Goal: Transaction & Acquisition: Purchase product/service

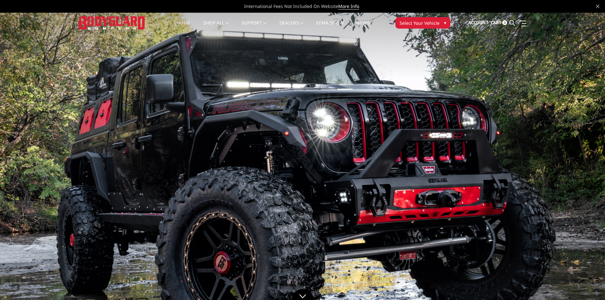
click at [444, 24] on span "▾" at bounding box center [445, 22] width 2 height 7
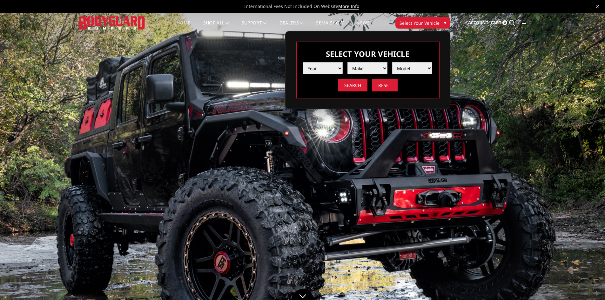
click at [340, 67] on select "Year 2025 2024 2023 2022 2021 2020 2019 2018 2017 2016 2015 2014 2013 2012 2011…" at bounding box center [323, 68] width 40 height 12
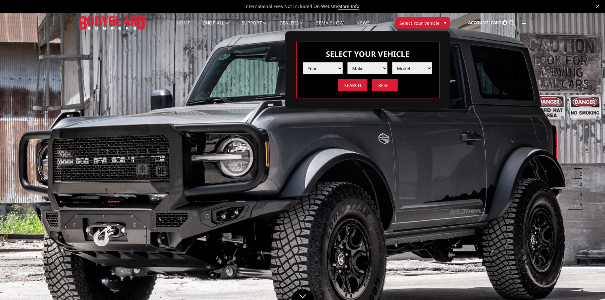
select select "yr_2015"
click at [303, 62] on select "Year 2025 2024 2023 2022 2021 2020 2019 2018 2017 2016 2015 2014 2013 2012 2011…" at bounding box center [323, 68] width 40 height 12
click at [381, 68] on select "Make Chevrolet Ford GMC Ram Toyota" at bounding box center [368, 68] width 40 height 12
select select "mk_chevrolet"
click at [348, 62] on select "Make Chevrolet Ford GMC Ram Toyota" at bounding box center [368, 68] width 40 height 12
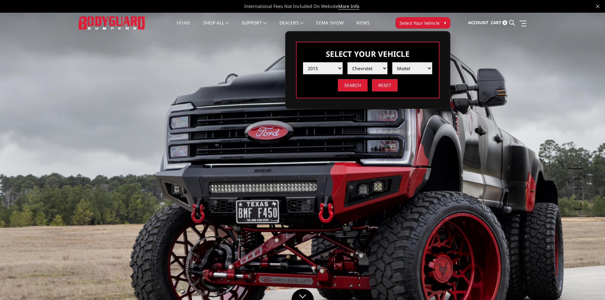
click at [431, 68] on select "Model Colorado Silverado 1500 Silverado 2500 / 3500 Tahoe/Suburban 1500" at bounding box center [412, 68] width 40 height 12
select select "md_silverado-2500-3500"
click at [392, 62] on select "Model Colorado Silverado 1500 Silverado 2500 / 3500 Tahoe/Suburban 1500" at bounding box center [412, 68] width 40 height 12
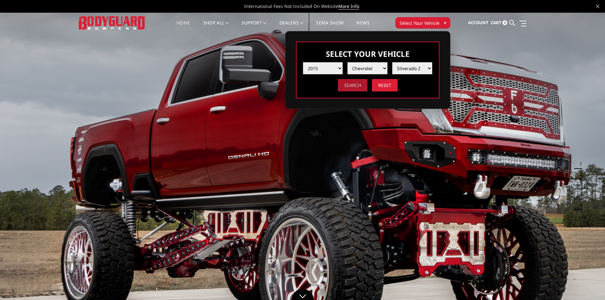
click at [356, 85] on input "Search" at bounding box center [353, 85] width 30 height 12
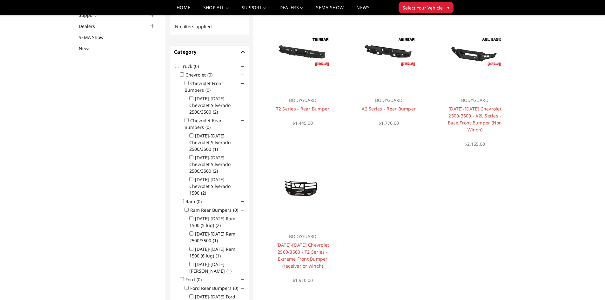
scroll to position [64, 0]
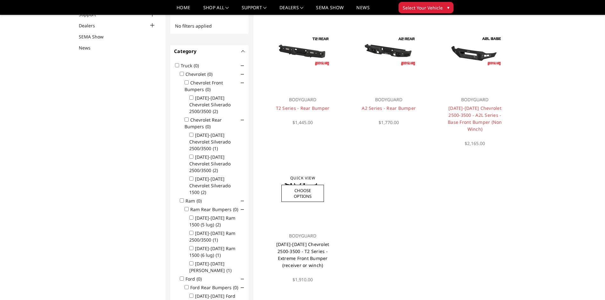
click at [300, 248] on link "[DATE]-[DATE] Chevrolet 2500-3500 - T2 Series - Extreme Front Bumper (receiver …" at bounding box center [302, 254] width 53 height 27
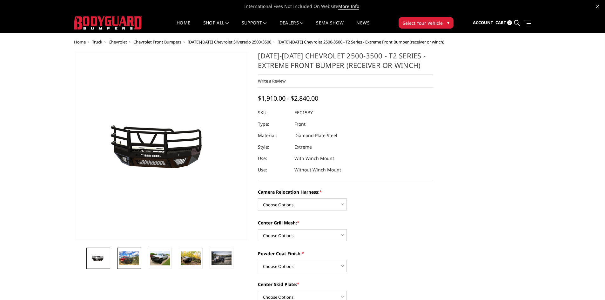
drag, startPoint x: 124, startPoint y: 254, endPoint x: 128, endPoint y: 259, distance: 6.4
click at [128, 259] on img at bounding box center [129, 258] width 20 height 13
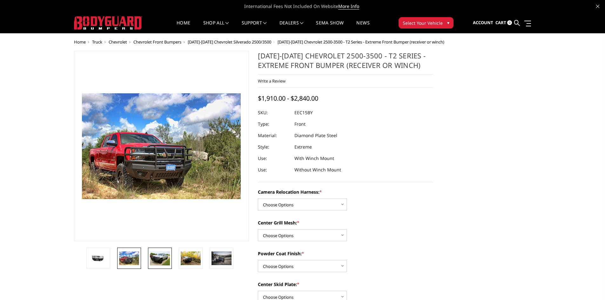
click at [153, 257] on img at bounding box center [160, 258] width 20 height 14
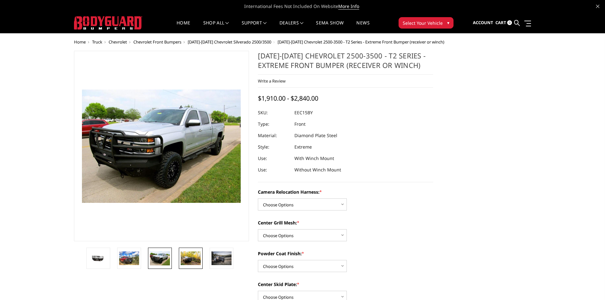
click at [188, 256] on img at bounding box center [191, 258] width 20 height 13
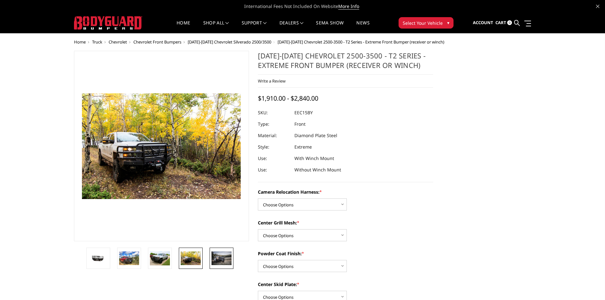
click at [226, 256] on img at bounding box center [222, 259] width 20 height 14
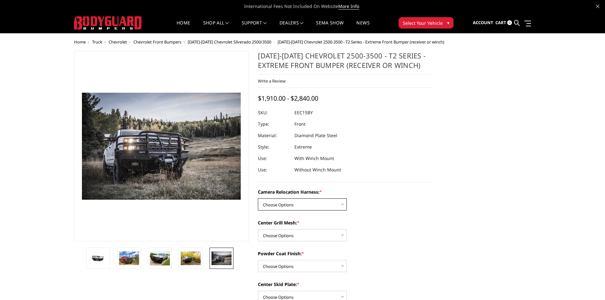
click at [342, 204] on select "Choose Options Without camera harness With camera harness" at bounding box center [302, 205] width 89 height 12
select select "3808"
click at [258, 199] on select "Choose Options Without camera harness With camera harness" at bounding box center [302, 205] width 89 height 12
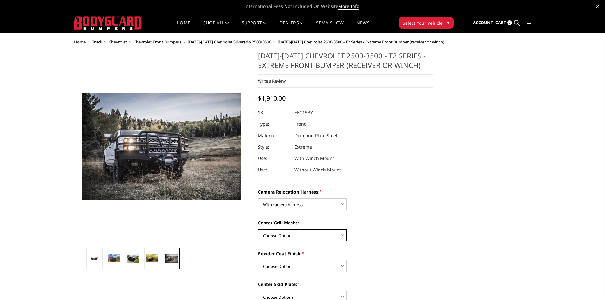
click at [340, 234] on select "Choose Options Without expanded metal With expanded metal" at bounding box center [302, 235] width 89 height 12
select select "3806"
click at [258, 229] on select "Choose Options Without expanded metal With expanded metal" at bounding box center [302, 235] width 89 height 12
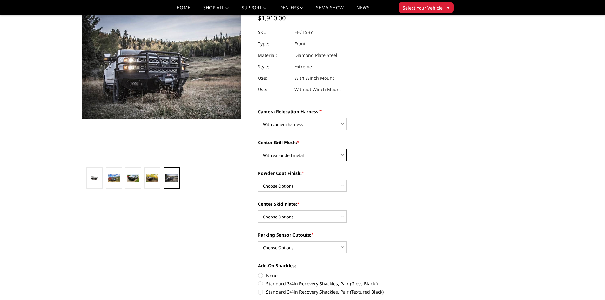
scroll to position [64, 0]
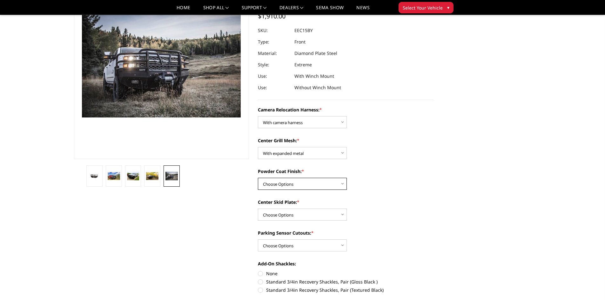
click at [343, 183] on select "Choose Options Textured Black Powder Coat Gloss Black Powder Coat Bare Metal" at bounding box center [302, 184] width 89 height 12
select select "3805"
click at [258, 178] on select "Choose Options Textured Black Powder Coat Gloss Black Powder Coat Bare Metal" at bounding box center [302, 184] width 89 height 12
click at [342, 213] on select "Choose Options Winch Mount Skid Plate Standard Skid Plate (included) 2" Receive…" at bounding box center [302, 215] width 89 height 12
select select "3801"
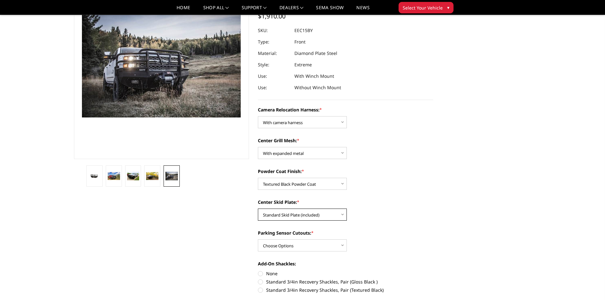
click at [258, 209] on select "Choose Options Winch Mount Skid Plate Standard Skid Plate (included) 2" Receive…" at bounding box center [302, 215] width 89 height 12
click at [342, 244] on select "Choose Options Yes - With Parking Sensor Cutouts" at bounding box center [302, 246] width 89 height 12
select select "3799"
click at [258, 240] on select "Choose Options Yes - With Parking Sensor Cutouts" at bounding box center [302, 246] width 89 height 12
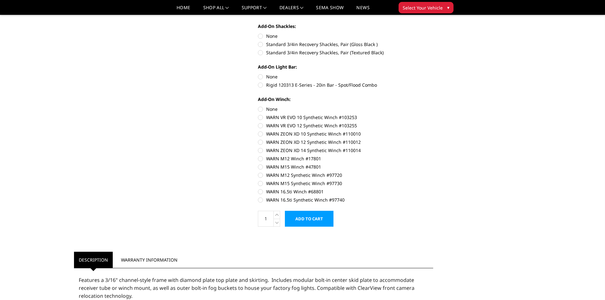
scroll to position [318, 0]
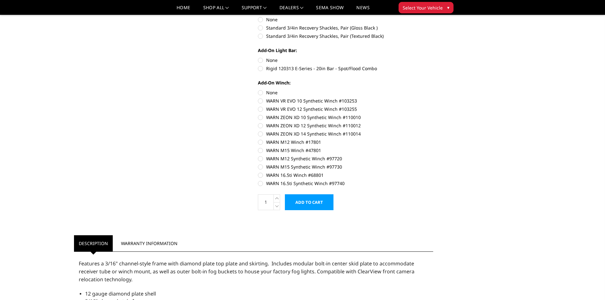
click at [310, 196] on input "Add to Cart" at bounding box center [309, 202] width 49 height 16
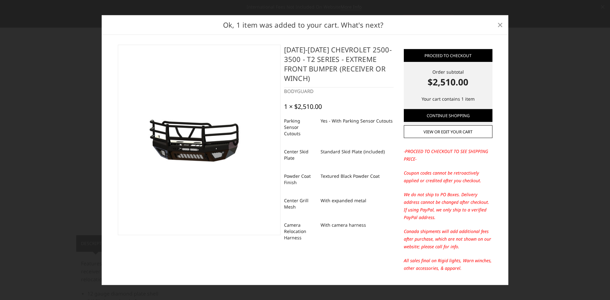
click at [499, 24] on span "×" at bounding box center [500, 25] width 6 height 14
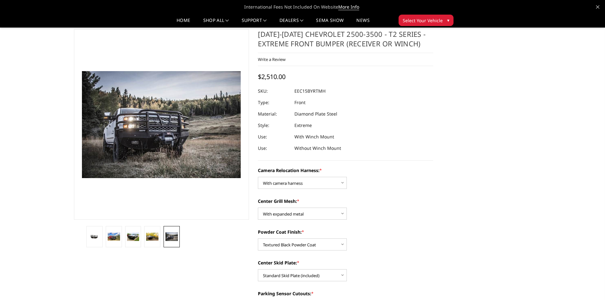
scroll to position [0, 0]
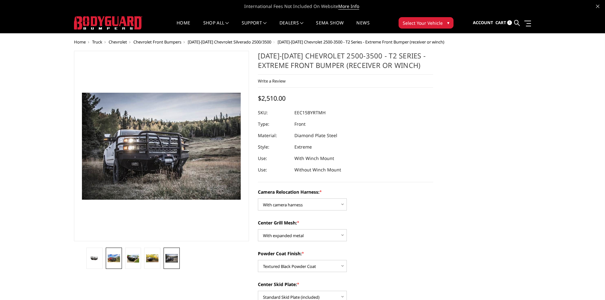
click at [116, 261] on img at bounding box center [114, 259] width 12 height 8
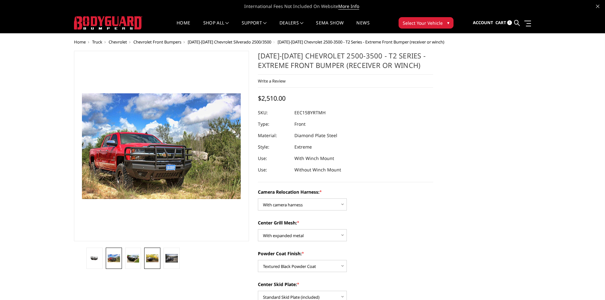
click at [155, 258] on img at bounding box center [152, 259] width 12 height 8
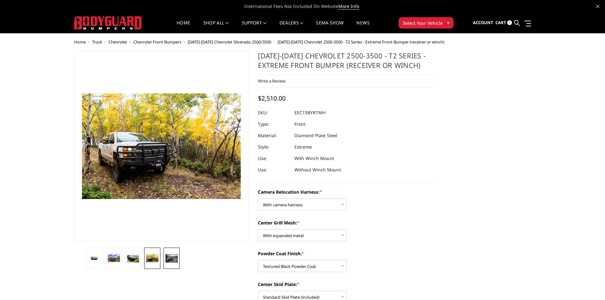
click at [175, 256] on img at bounding box center [172, 258] width 12 height 8
